Goal: Information Seeking & Learning: Learn about a topic

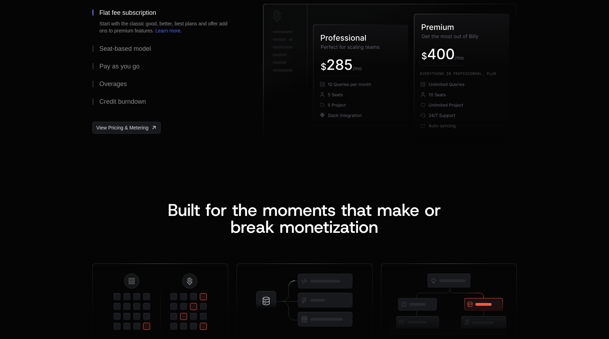
scroll to position [1067, 0]
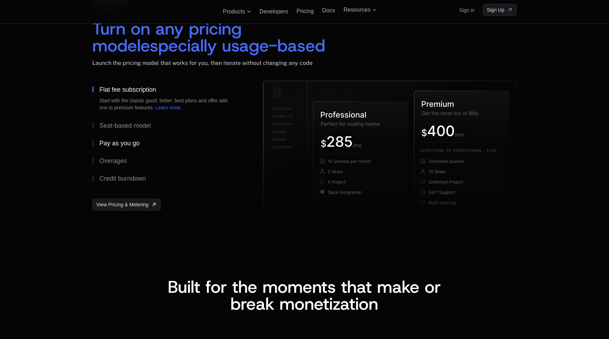
click at [116, 141] on div "Pay as you go" at bounding box center [119, 143] width 40 height 6
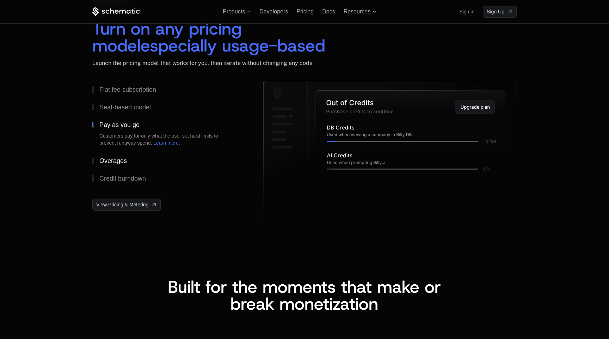
click at [116, 161] on div "Overages" at bounding box center [112, 161] width 27 height 6
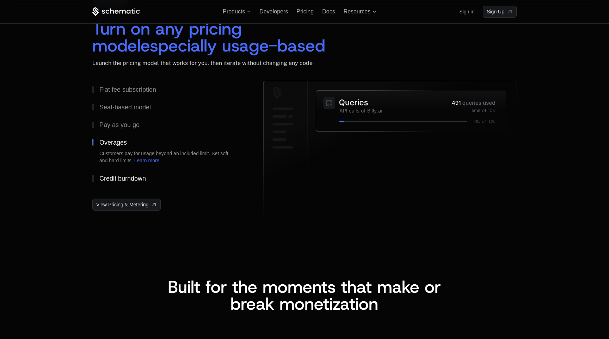
click at [123, 176] on div "Credit burndown" at bounding box center [122, 178] width 47 height 6
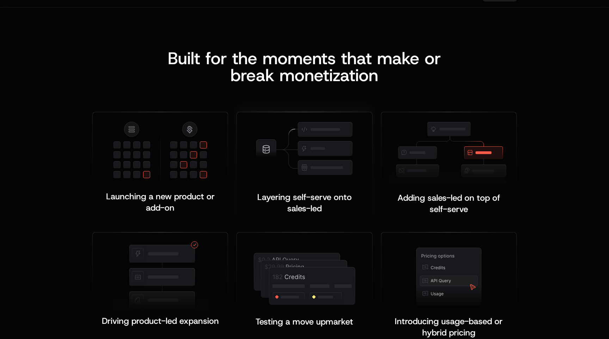
scroll to position [1295, 0]
click at [307, 186] on div "Layering self-serve onto sales-led ﻿ ﻿" at bounding box center [304, 196] width 118 height 37
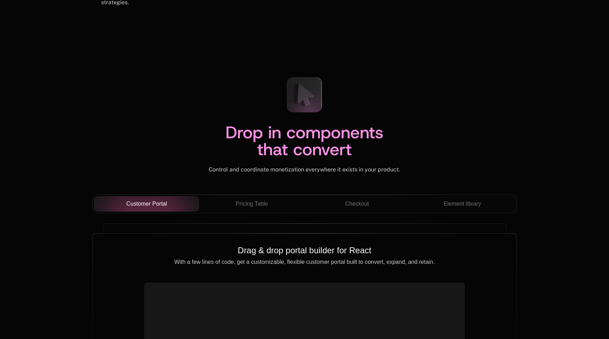
scroll to position [2360, 0]
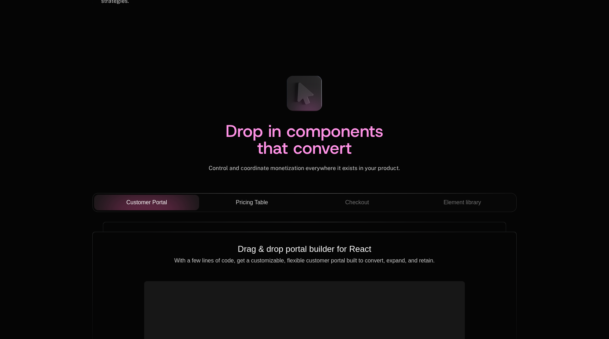
click at [246, 202] on span "Pricing Table" at bounding box center [252, 202] width 32 height 8
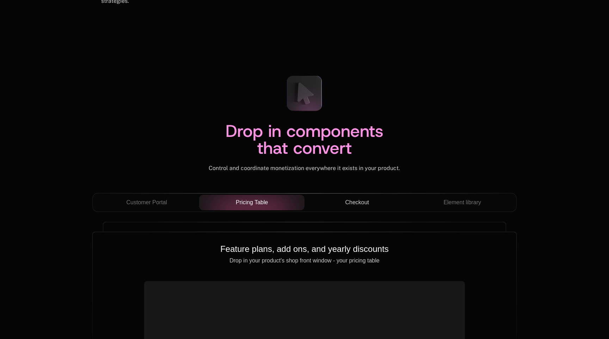
click at [364, 202] on span "Checkout" at bounding box center [357, 202] width 24 height 8
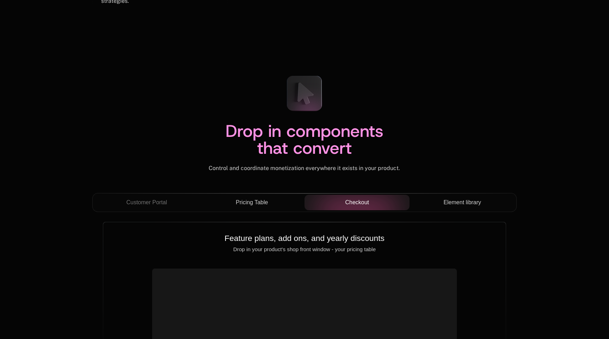
click at [449, 203] on span "Element library" at bounding box center [462, 202] width 38 height 8
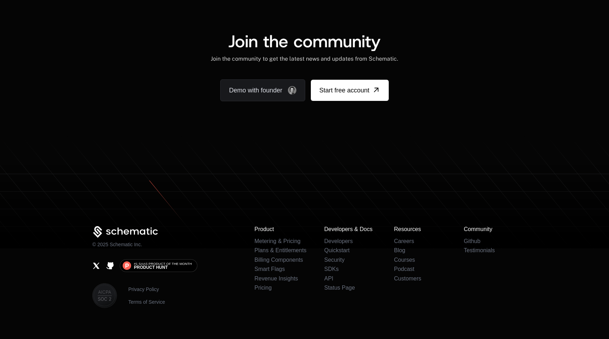
scroll to position [4298, 0]
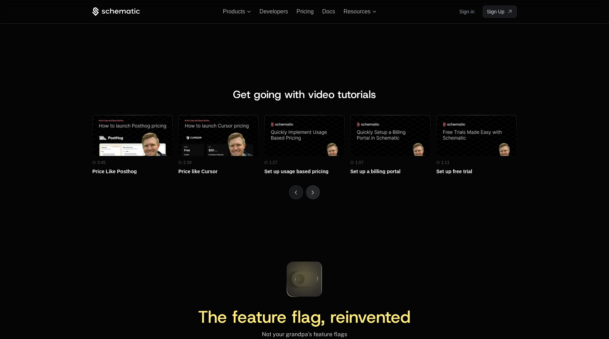
scroll to position [3052, 0]
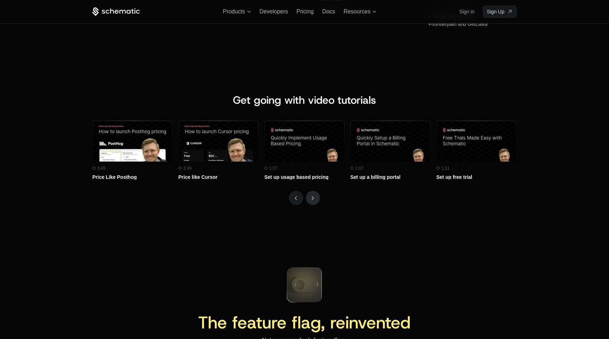
click at [311, 199] on button "Next" at bounding box center [313, 198] width 14 height 14
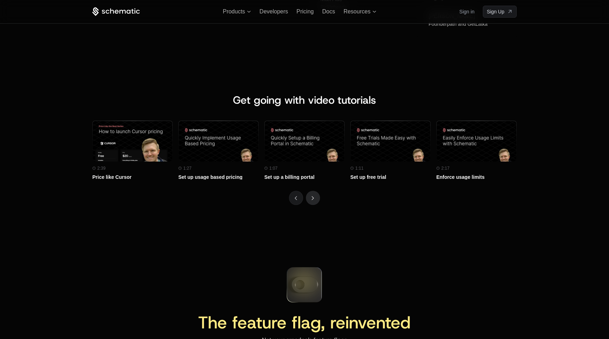
click at [311, 199] on button "Next" at bounding box center [313, 198] width 14 height 14
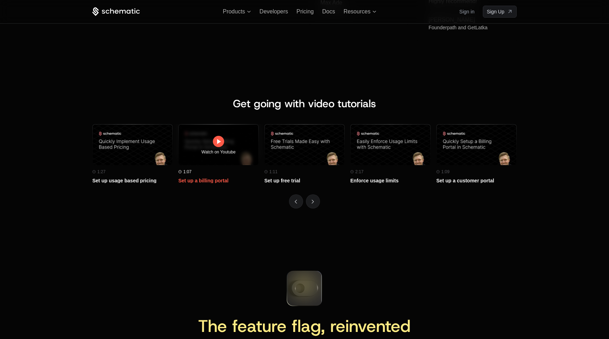
scroll to position [2956, 0]
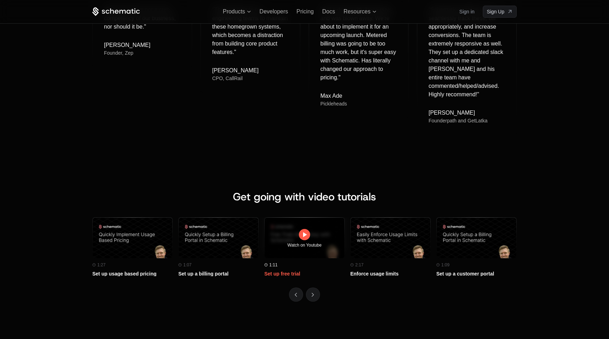
click at [288, 247] on div "Watch on Youtube" at bounding box center [305, 245] width 34 height 4
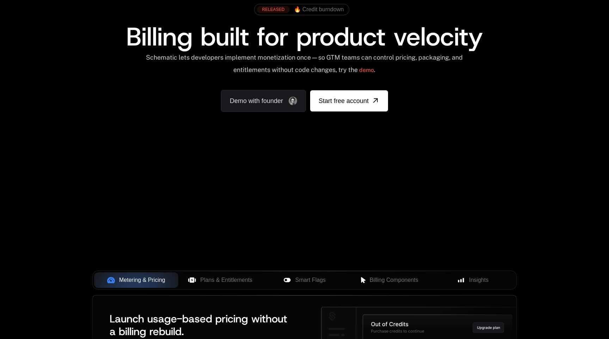
scroll to position [0, 0]
